Goal: Book appointment/travel/reservation

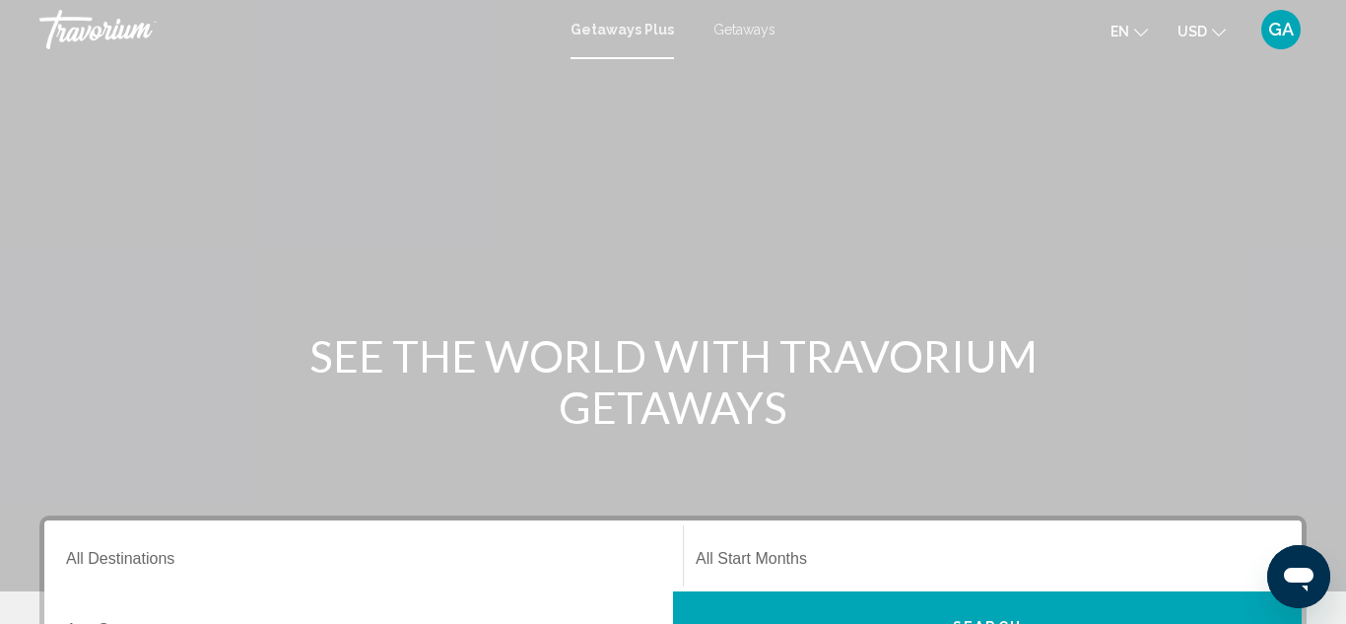
click at [69, 323] on div "Main content" at bounding box center [673, 295] width 1346 height 591
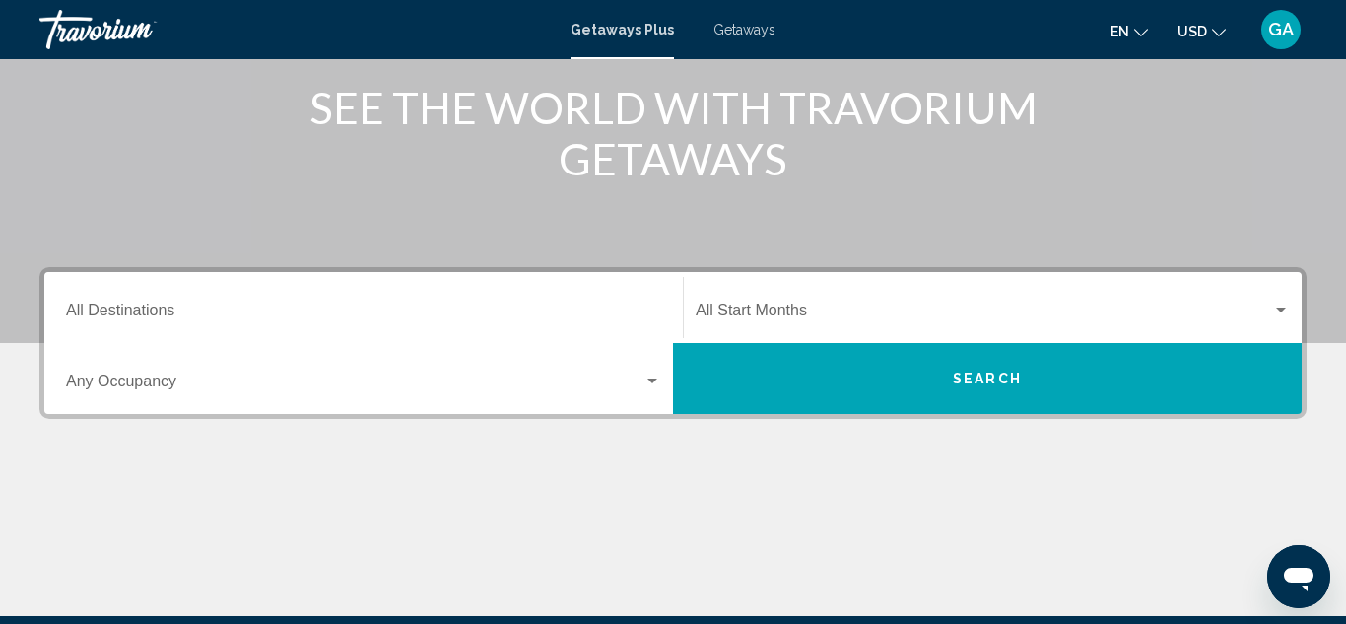
scroll to position [249, 0]
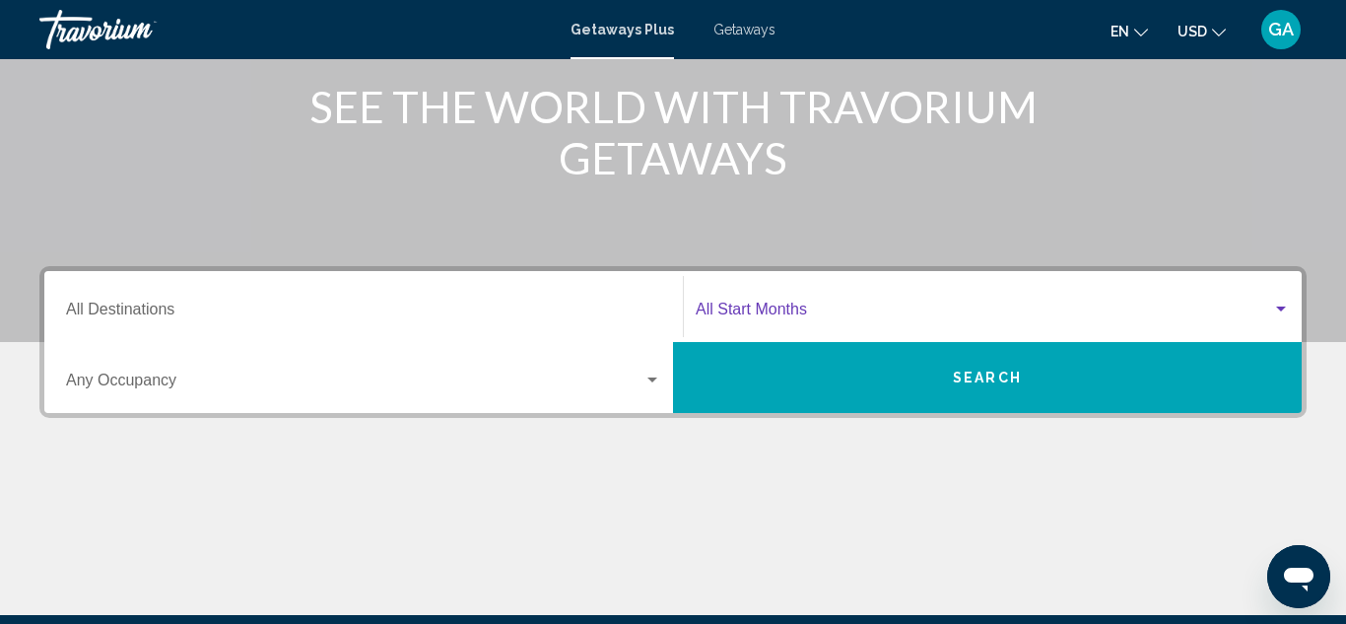
click at [1279, 309] on div "Search widget" at bounding box center [1281, 309] width 10 height 5
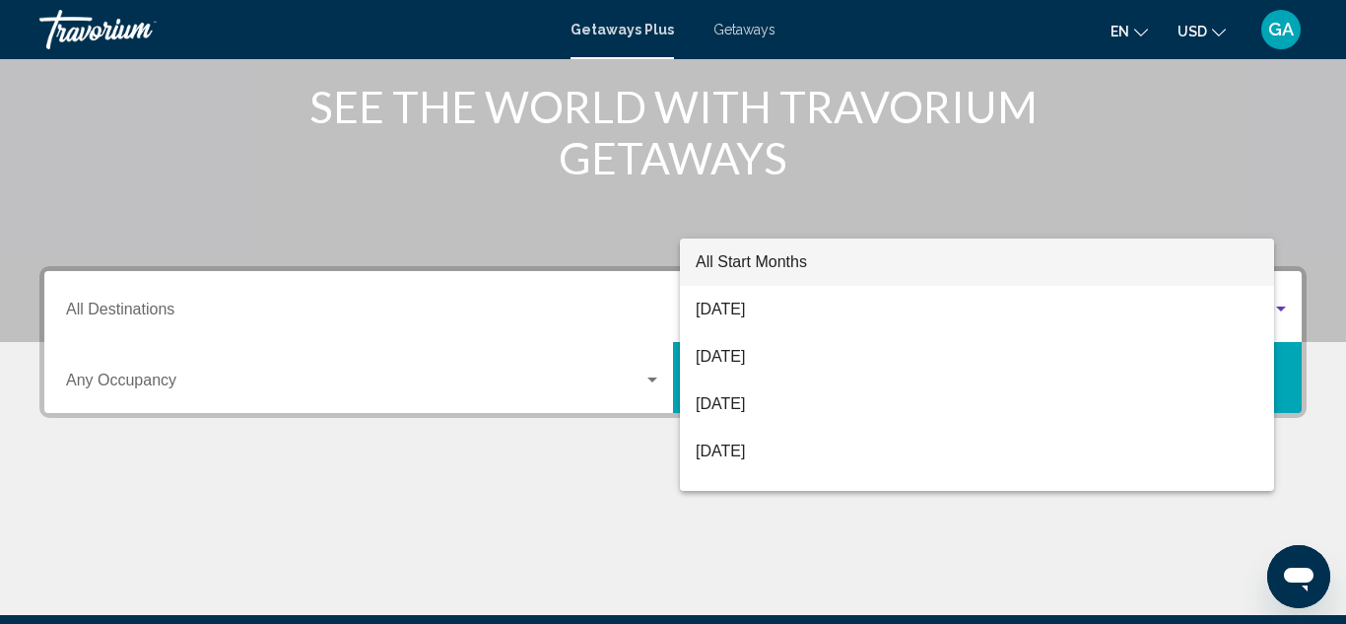
scroll to position [451, 0]
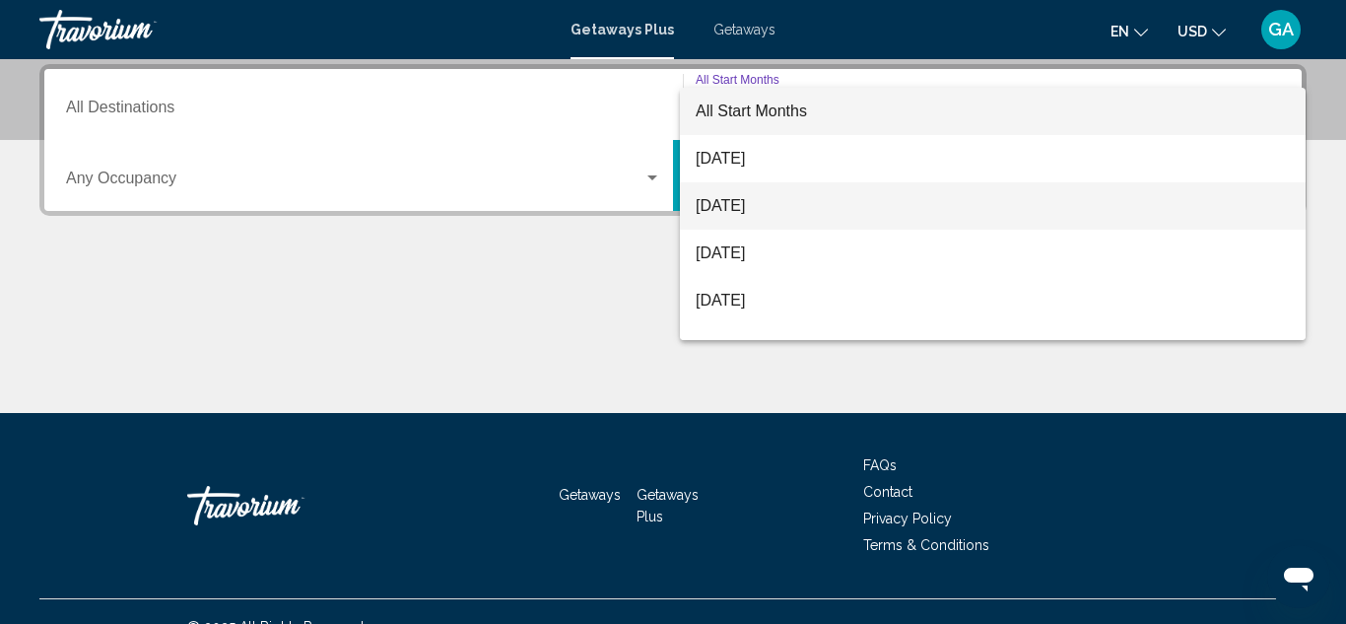
click at [942, 211] on span "[DATE]" at bounding box center [993, 205] width 594 height 47
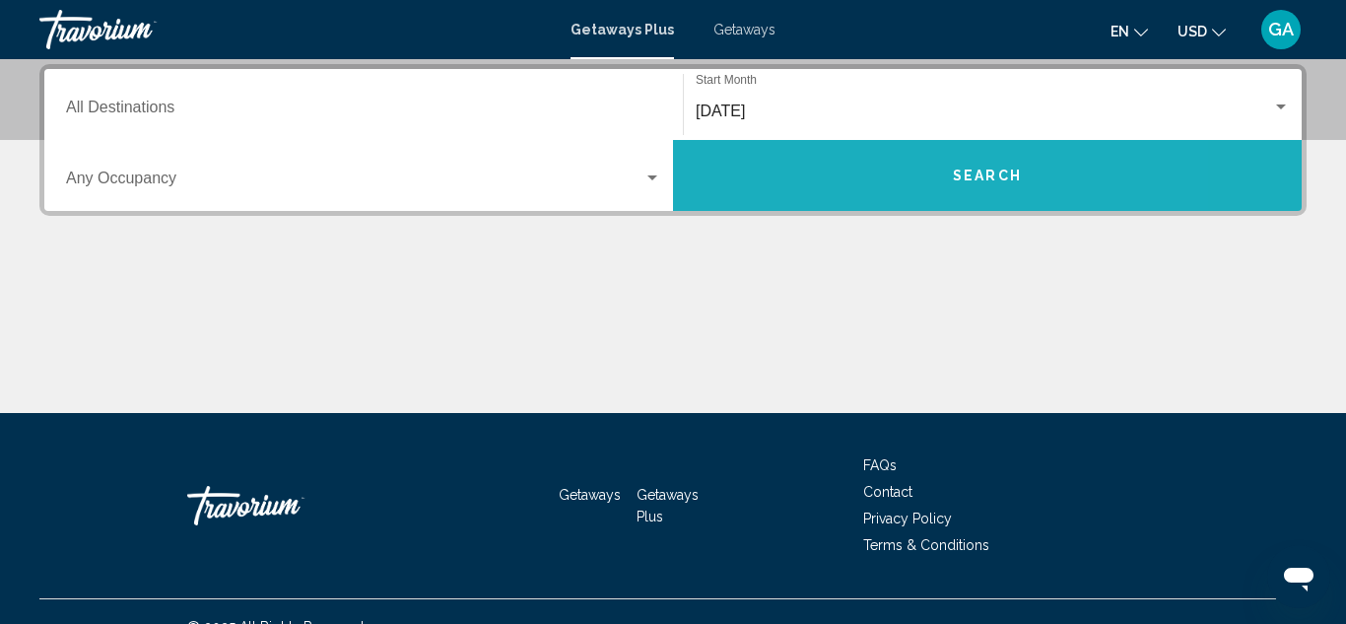
click at [755, 184] on button "Search" at bounding box center [987, 175] width 629 height 71
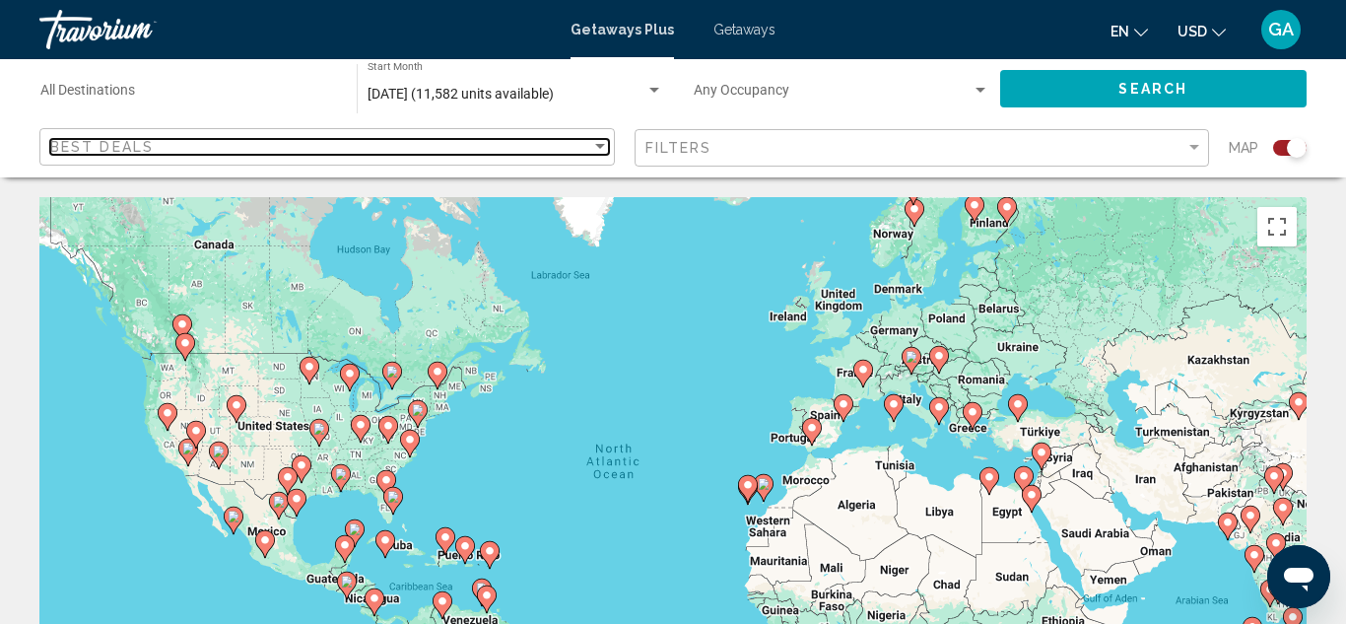
click at [596, 146] on div "Sort by" at bounding box center [600, 146] width 10 height 5
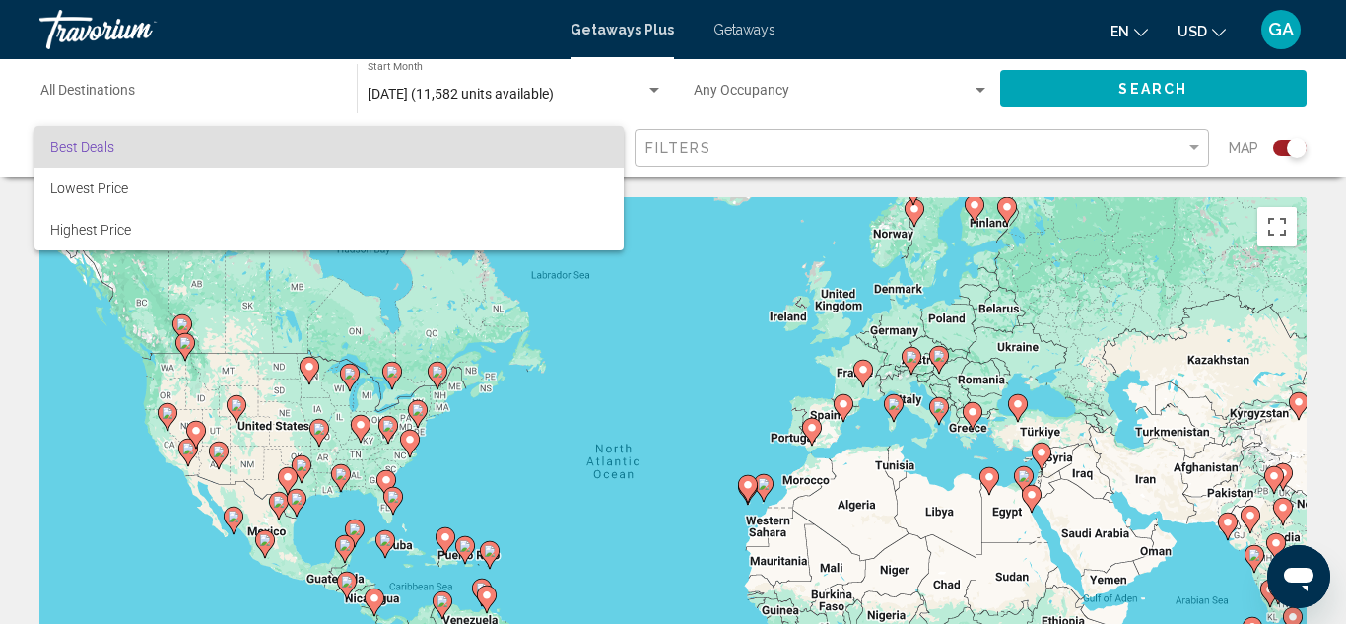
click at [570, 150] on span "Best Deals" at bounding box center [329, 146] width 558 height 41
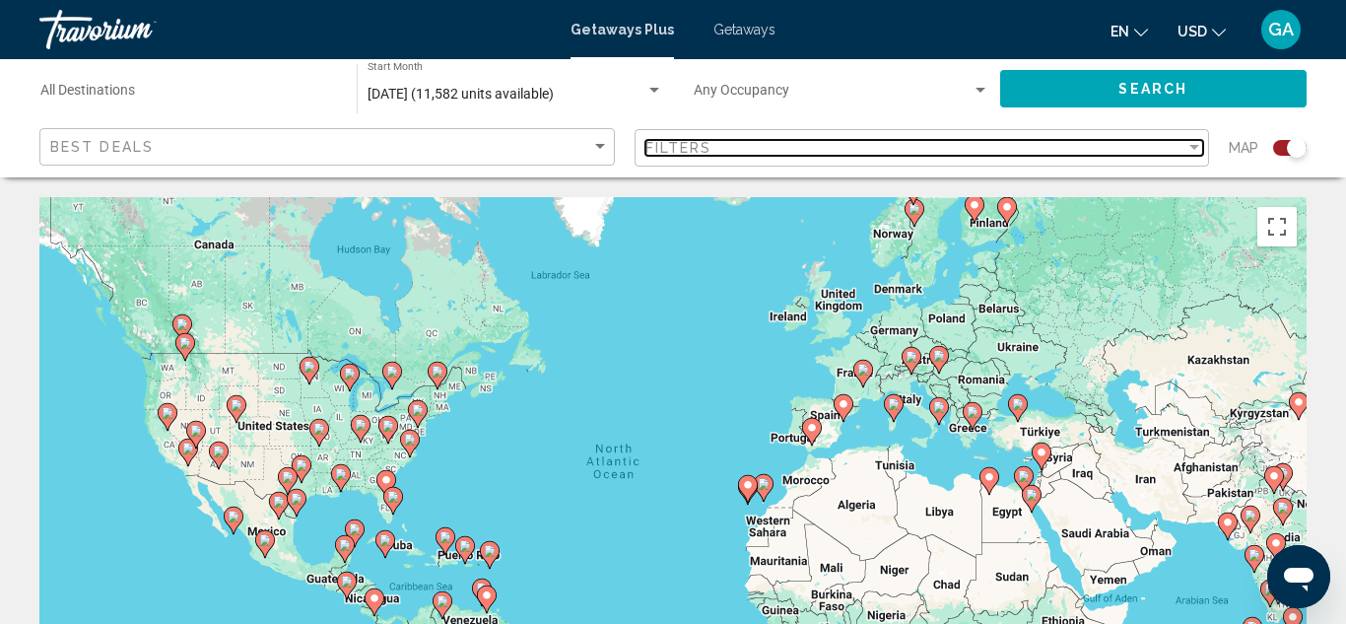
click at [1193, 145] on div "Filter" at bounding box center [1195, 147] width 10 height 5
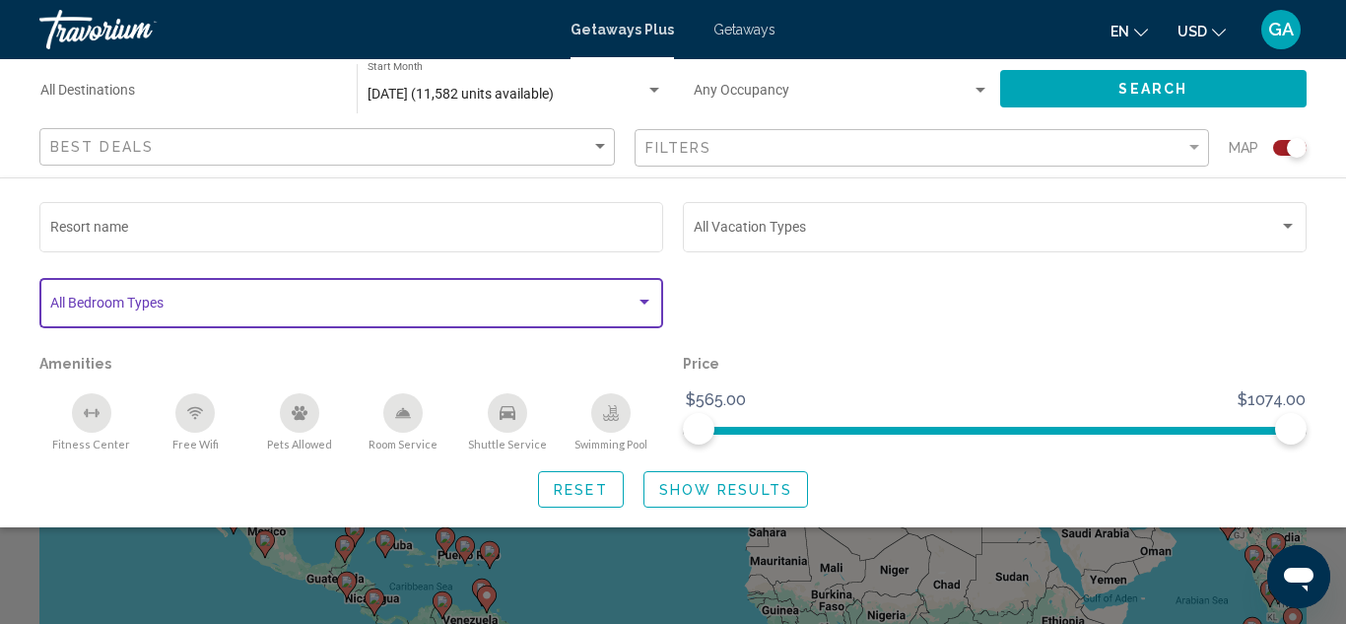
click at [643, 306] on div "Search widget" at bounding box center [645, 303] width 18 height 16
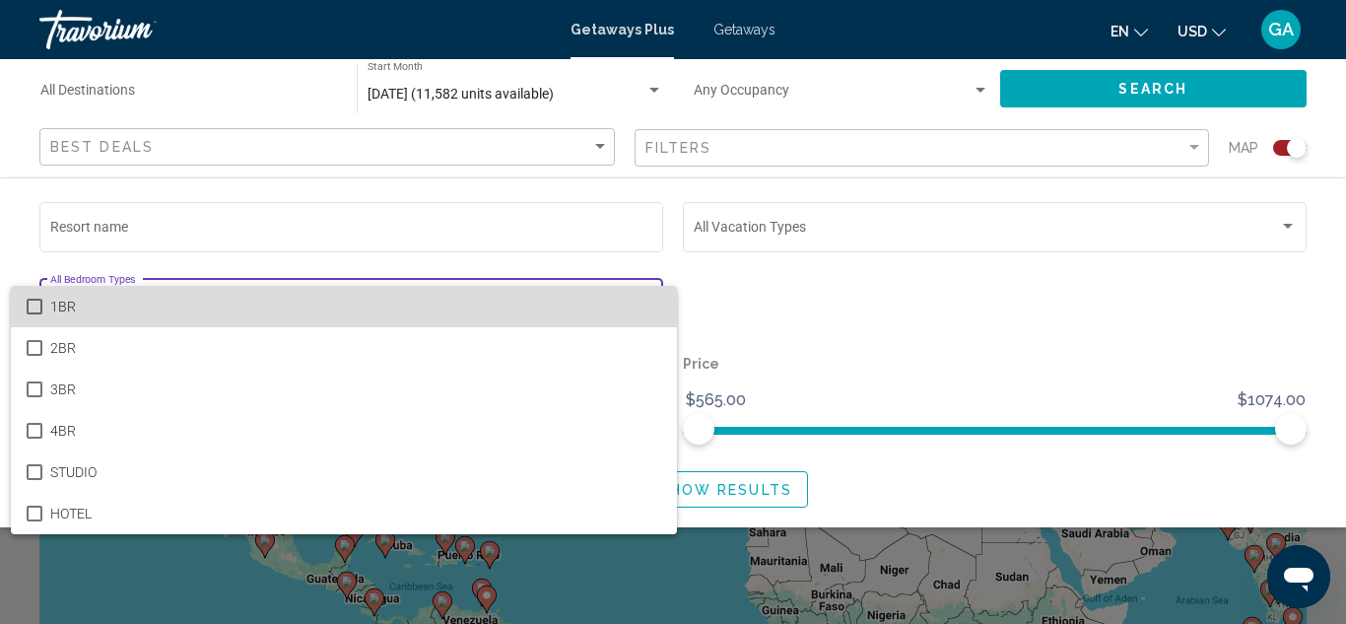
click at [510, 309] on span "1BR" at bounding box center [355, 306] width 611 height 41
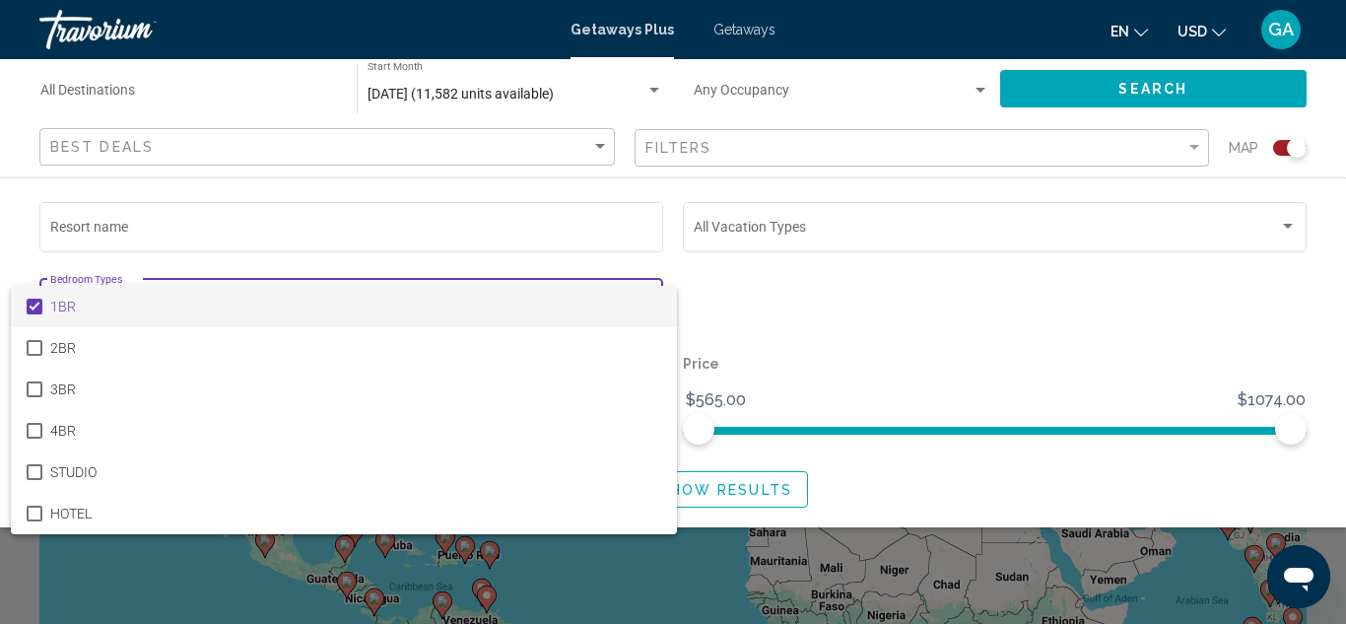
click at [703, 277] on div at bounding box center [673, 312] width 1346 height 624
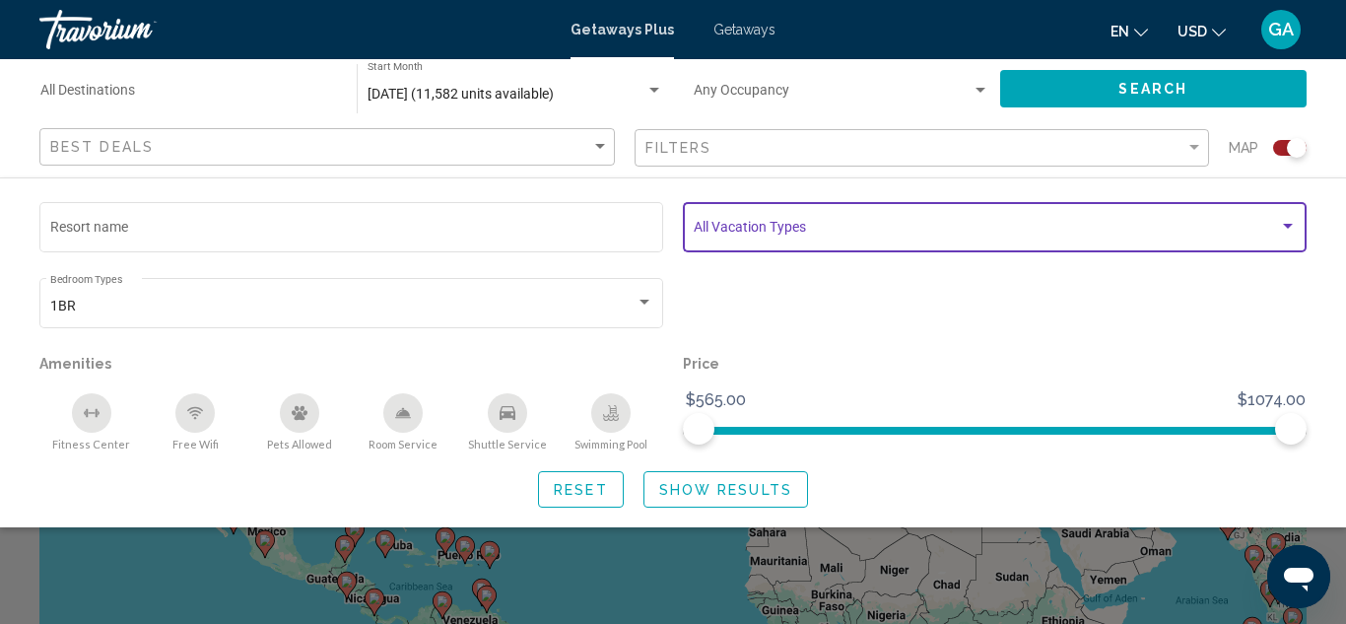
click at [1290, 226] on div "Search widget" at bounding box center [1288, 226] width 10 height 5
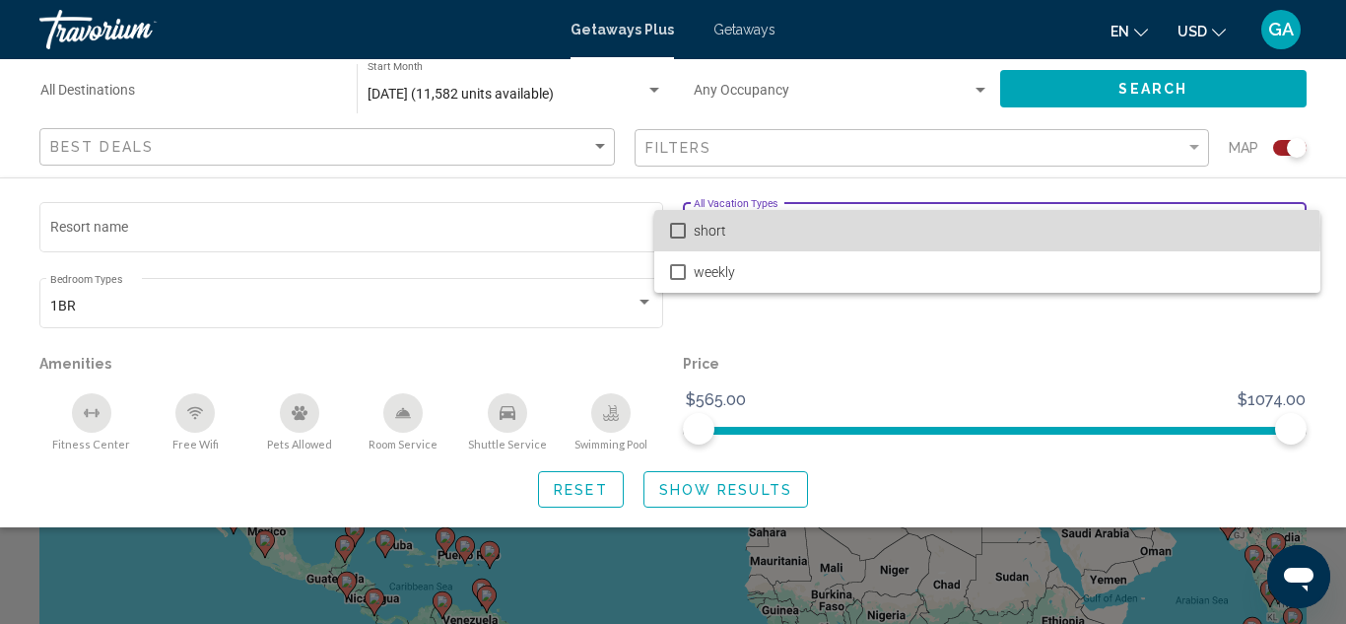
click at [676, 235] on mat-pseudo-checkbox at bounding box center [678, 231] width 16 height 16
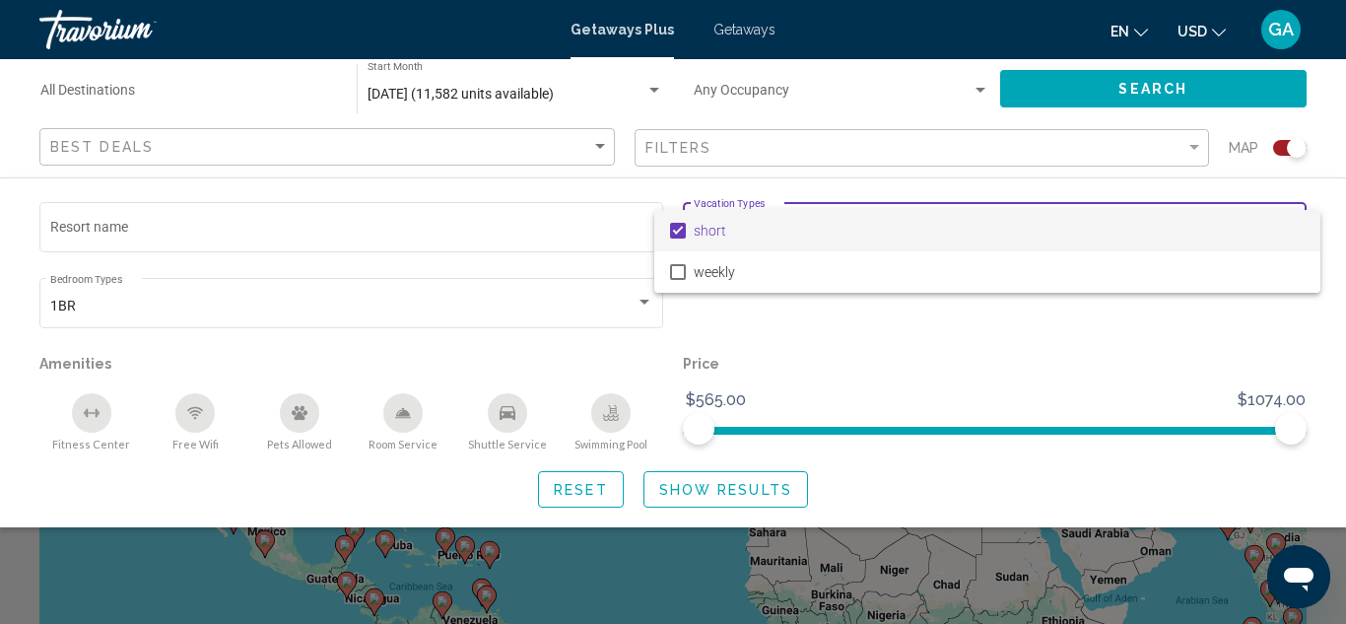
click at [536, 230] on div at bounding box center [673, 312] width 1346 height 624
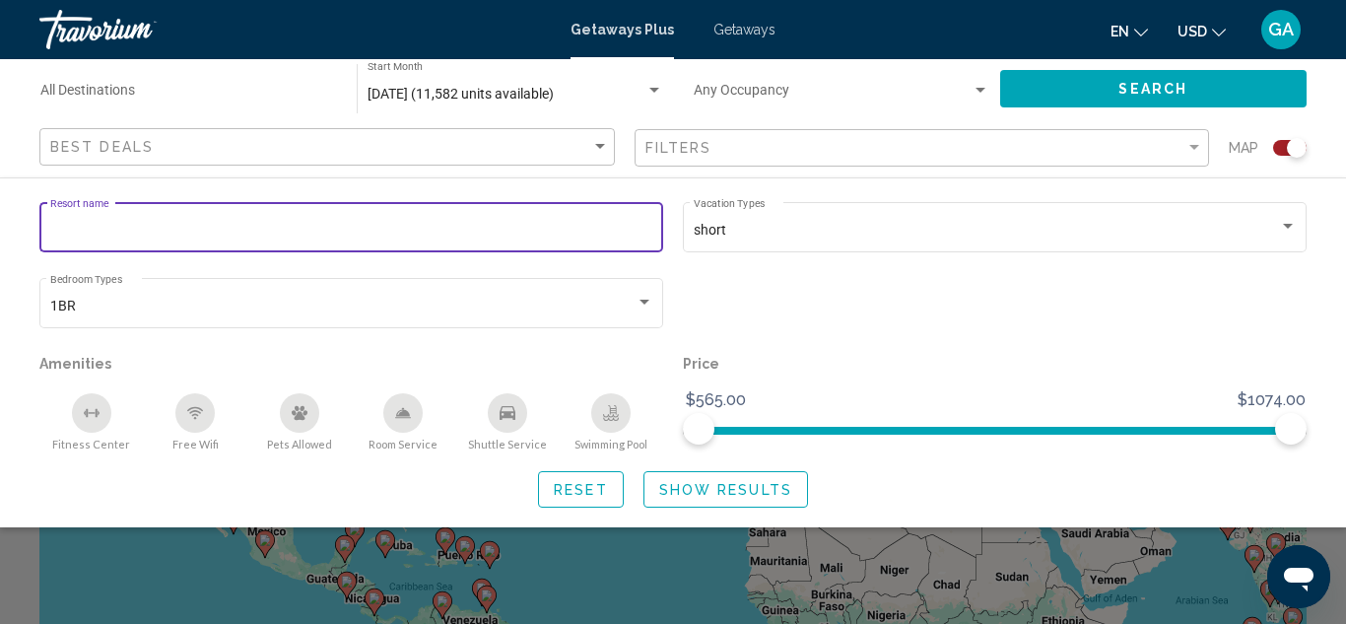
click at [629, 233] on input "Resort name" at bounding box center [351, 231] width 603 height 16
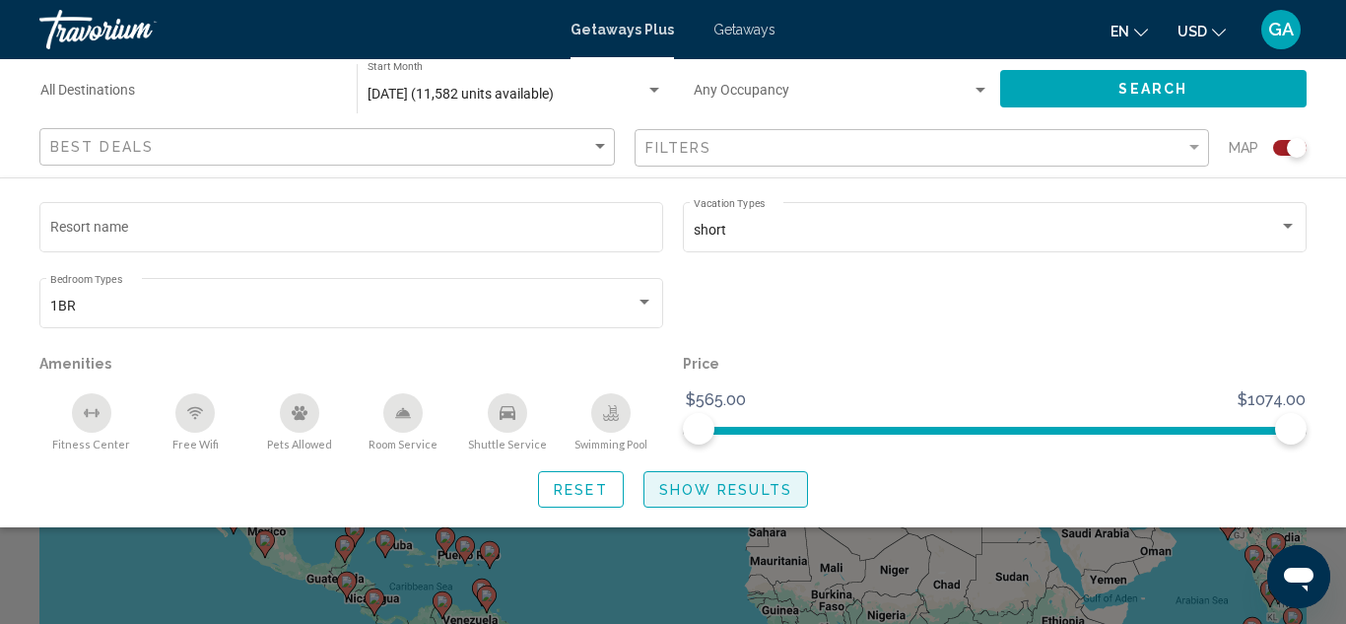
click at [732, 495] on span "Show Results" at bounding box center [725, 490] width 133 height 16
